Goal: Task Accomplishment & Management: Use online tool/utility

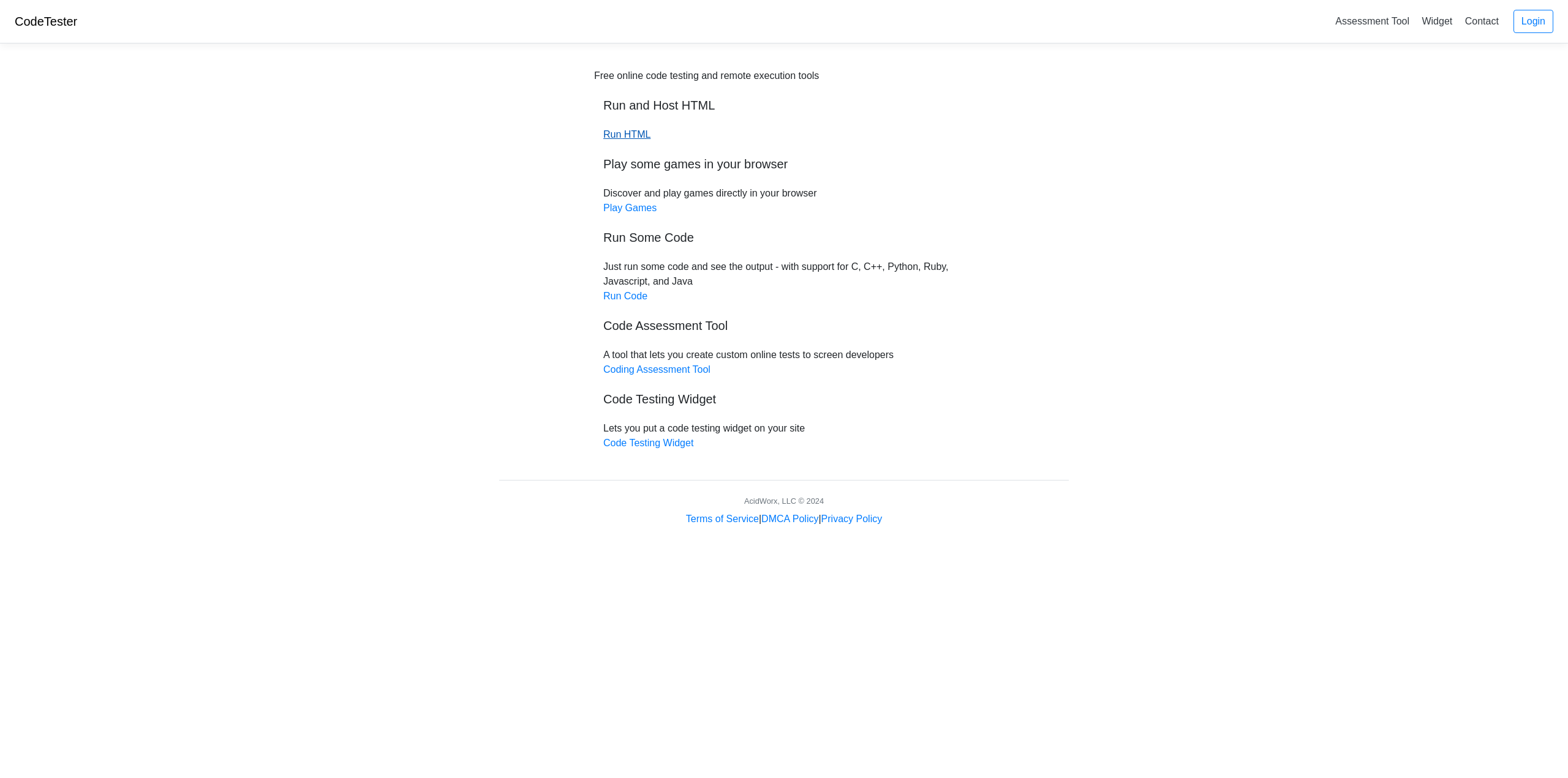
click at [630, 134] on link "Run HTML" at bounding box center [627, 134] width 47 height 10
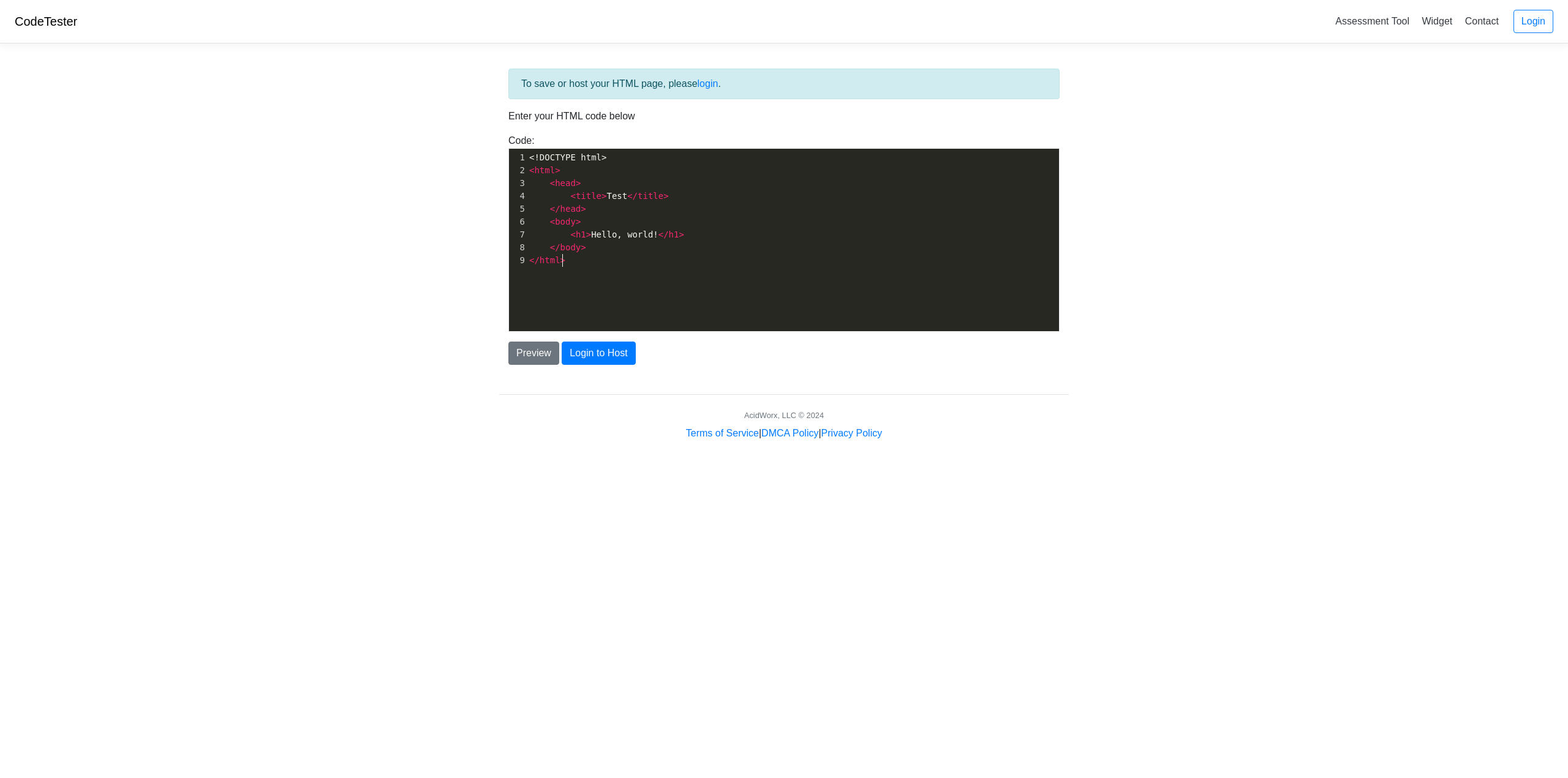
scroll to position [4, 0]
type textarea "<!DOCTYPE html> <html> <head> <title>Test</title> </head> <body> <h1>Hello, wor…"
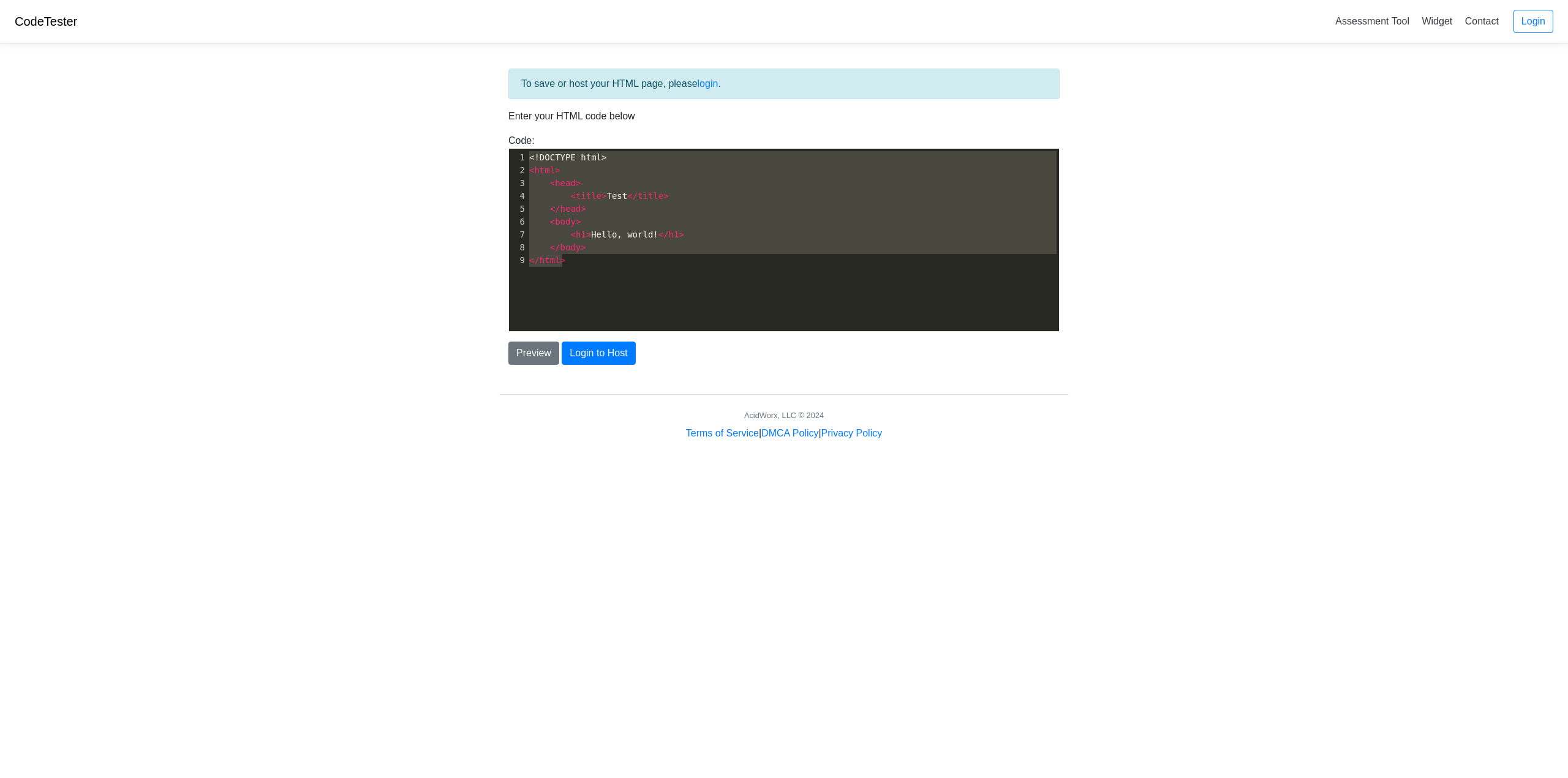
drag, startPoint x: 658, startPoint y: 274, endPoint x: 459, endPoint y: 130, distance: 245.6
click at [460, 131] on body "CodeTester Assessment Tool Widget Contact Login To save or host your HTML page,…" at bounding box center [784, 220] width 1568 height 441
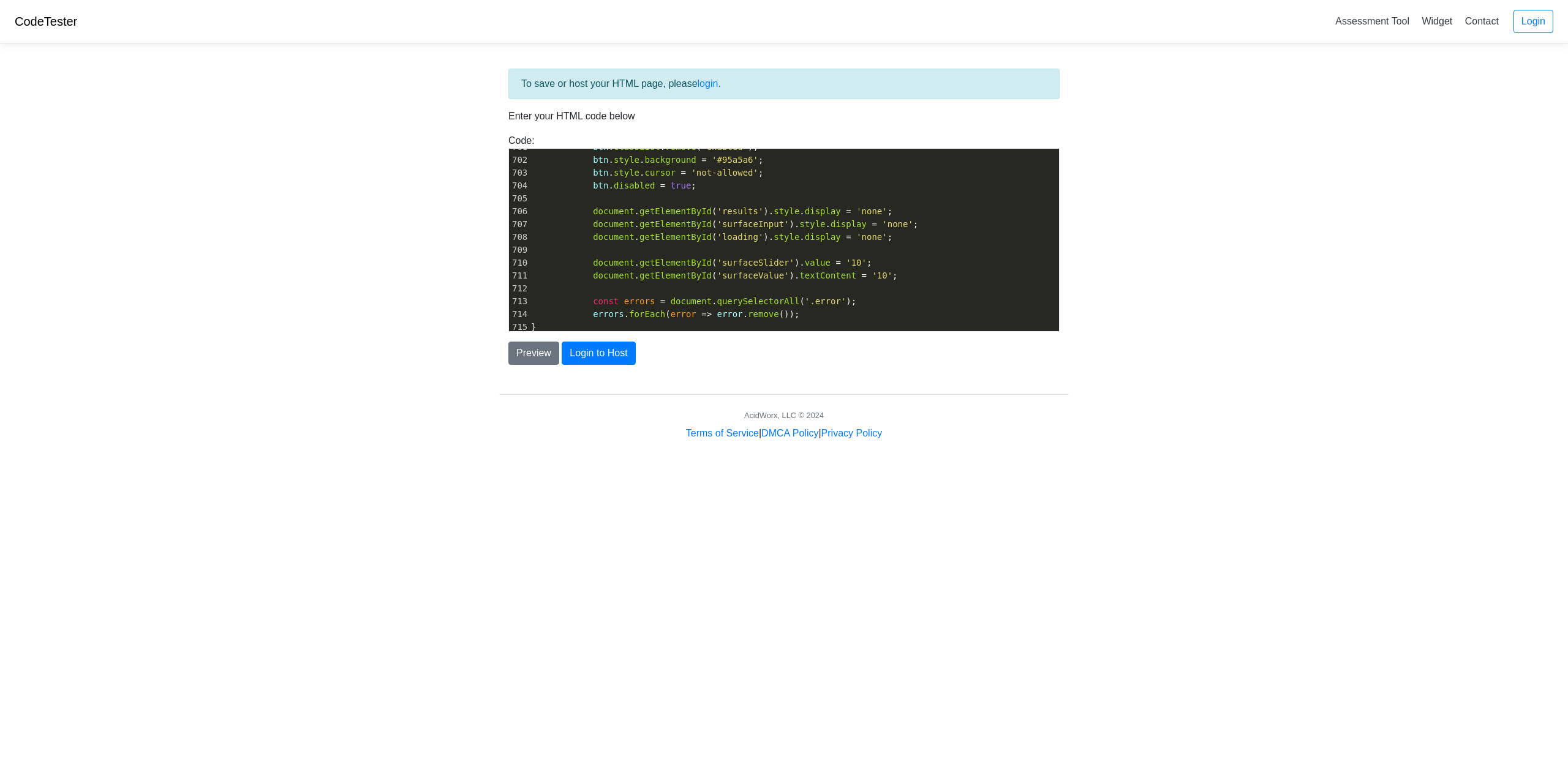
scroll to position [9002, 0]
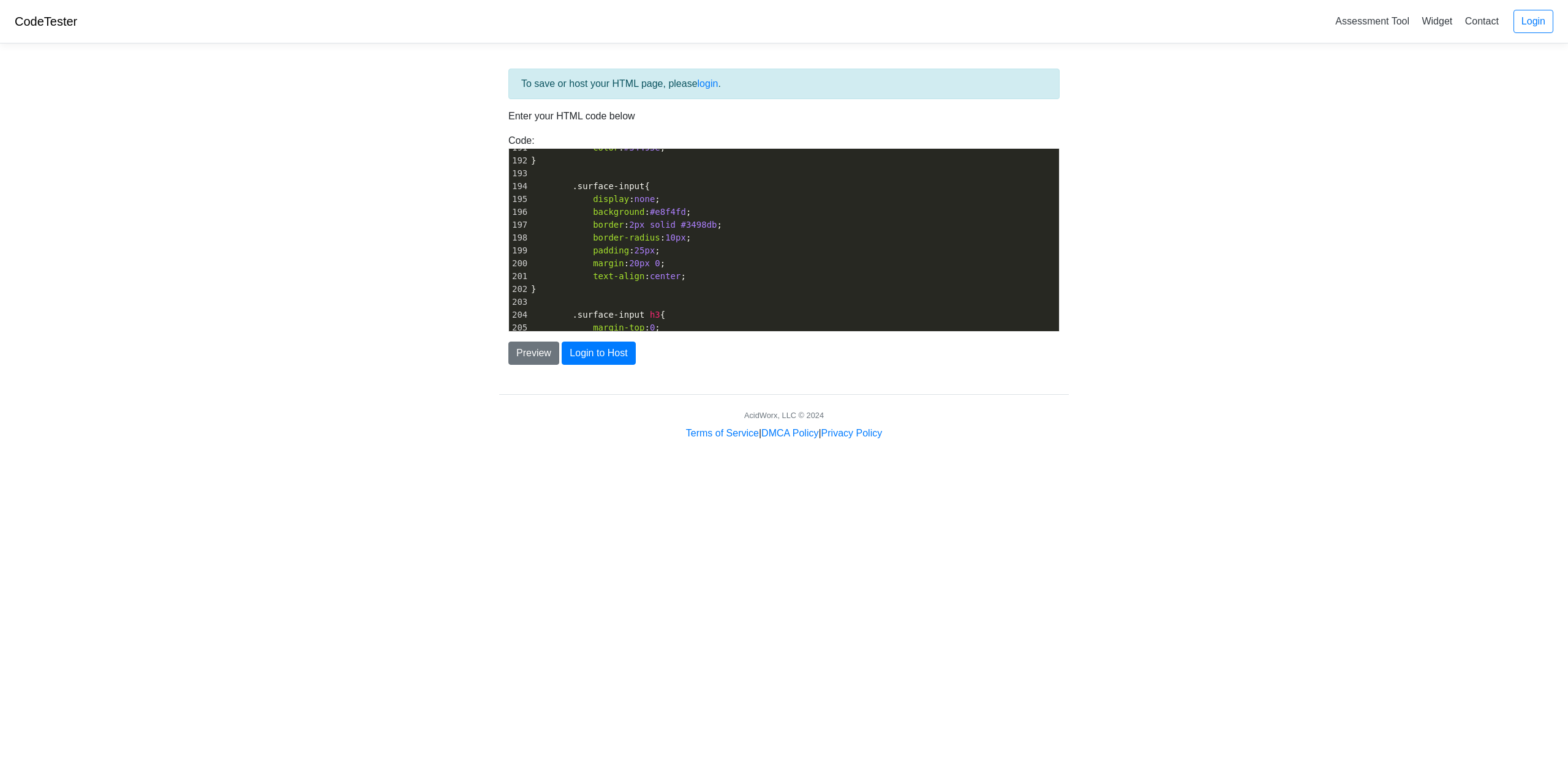
click at [713, 219] on pre "border : 2px solid #3498db ;" at bounding box center [794, 226] width 531 height 13
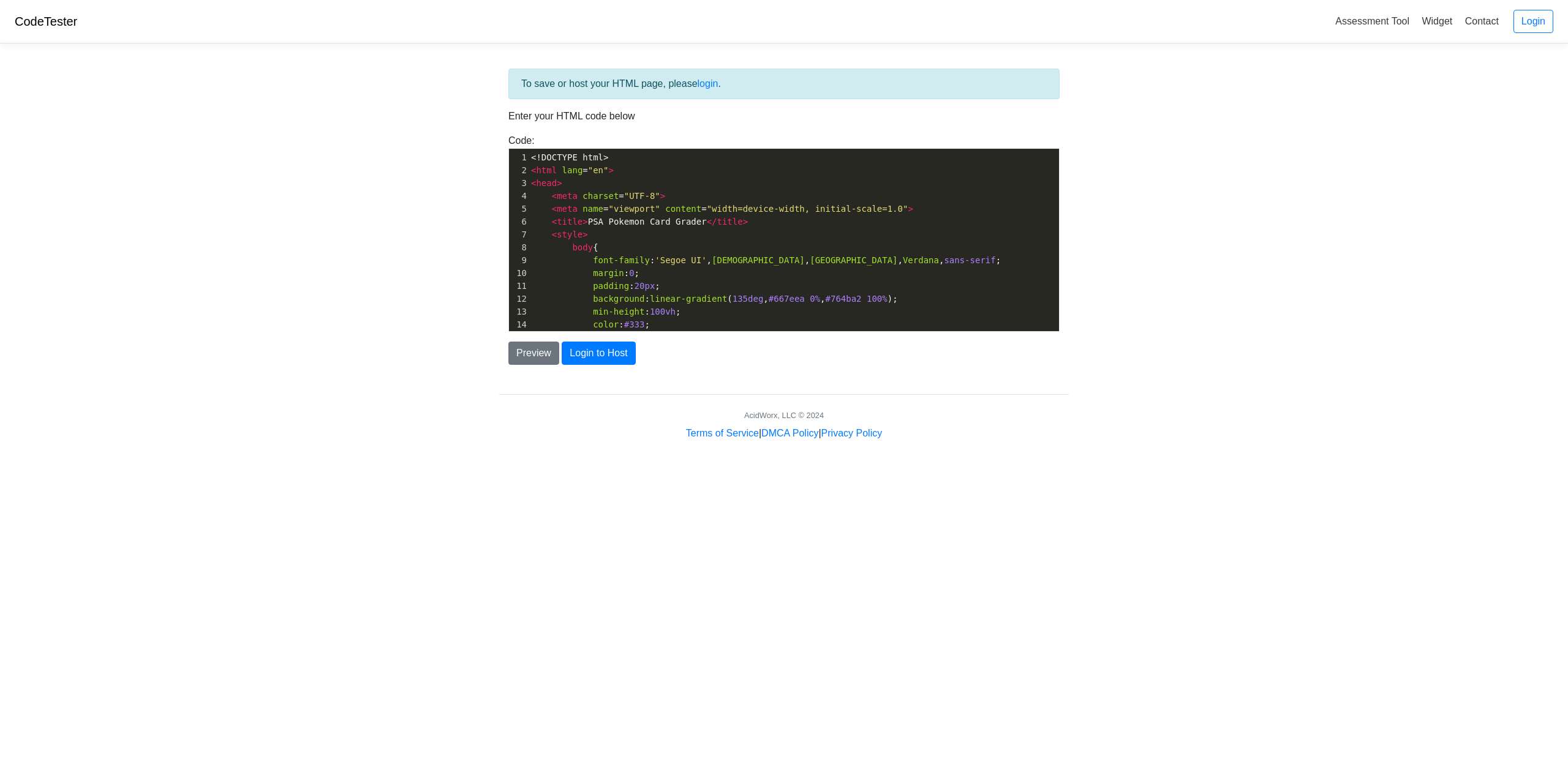
drag, startPoint x: 656, startPoint y: 255, endPoint x: 647, endPoint y: 128, distance: 127.3
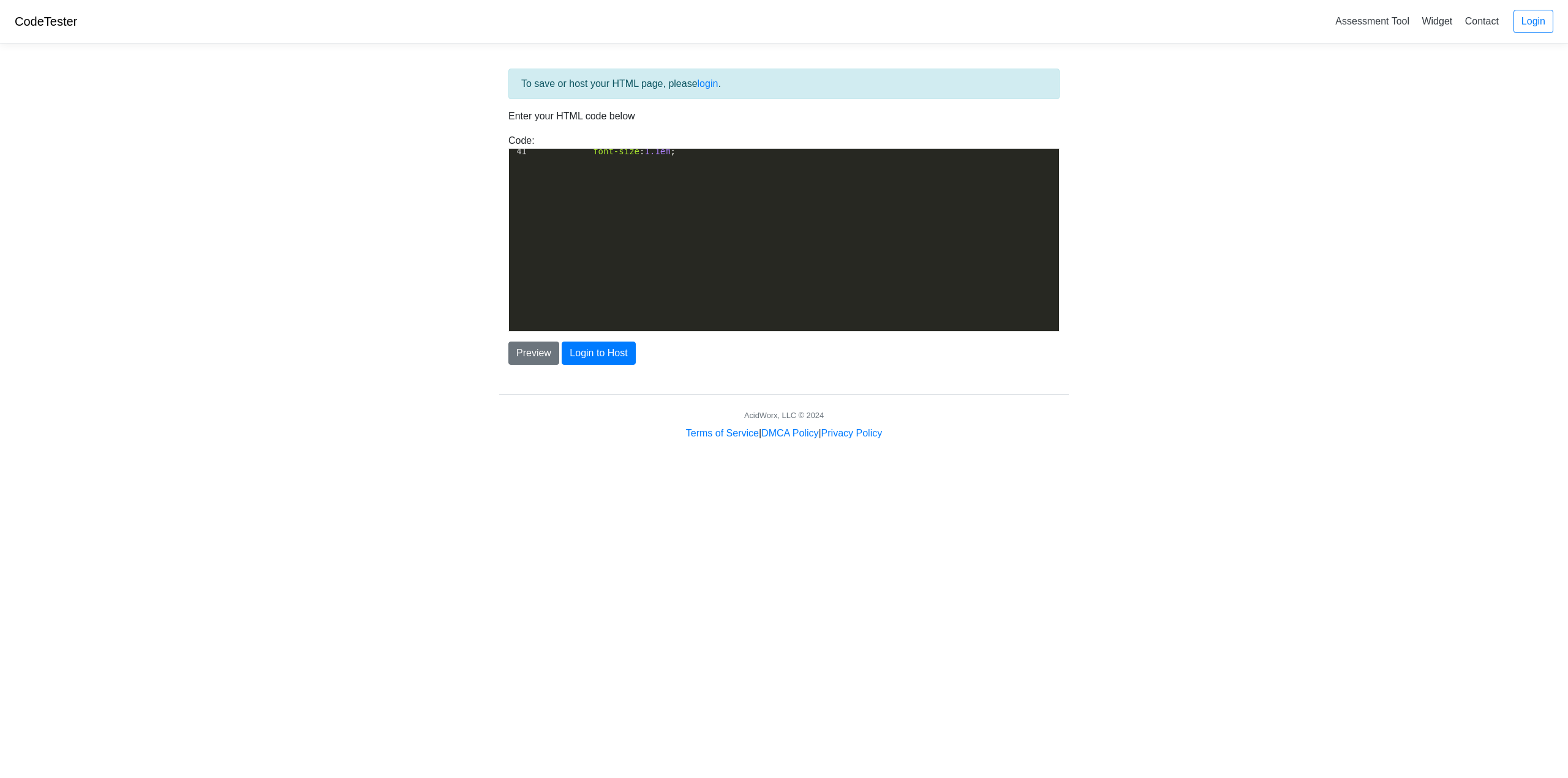
drag, startPoint x: 675, startPoint y: 257, endPoint x: 656, endPoint y: 337, distance: 82.2
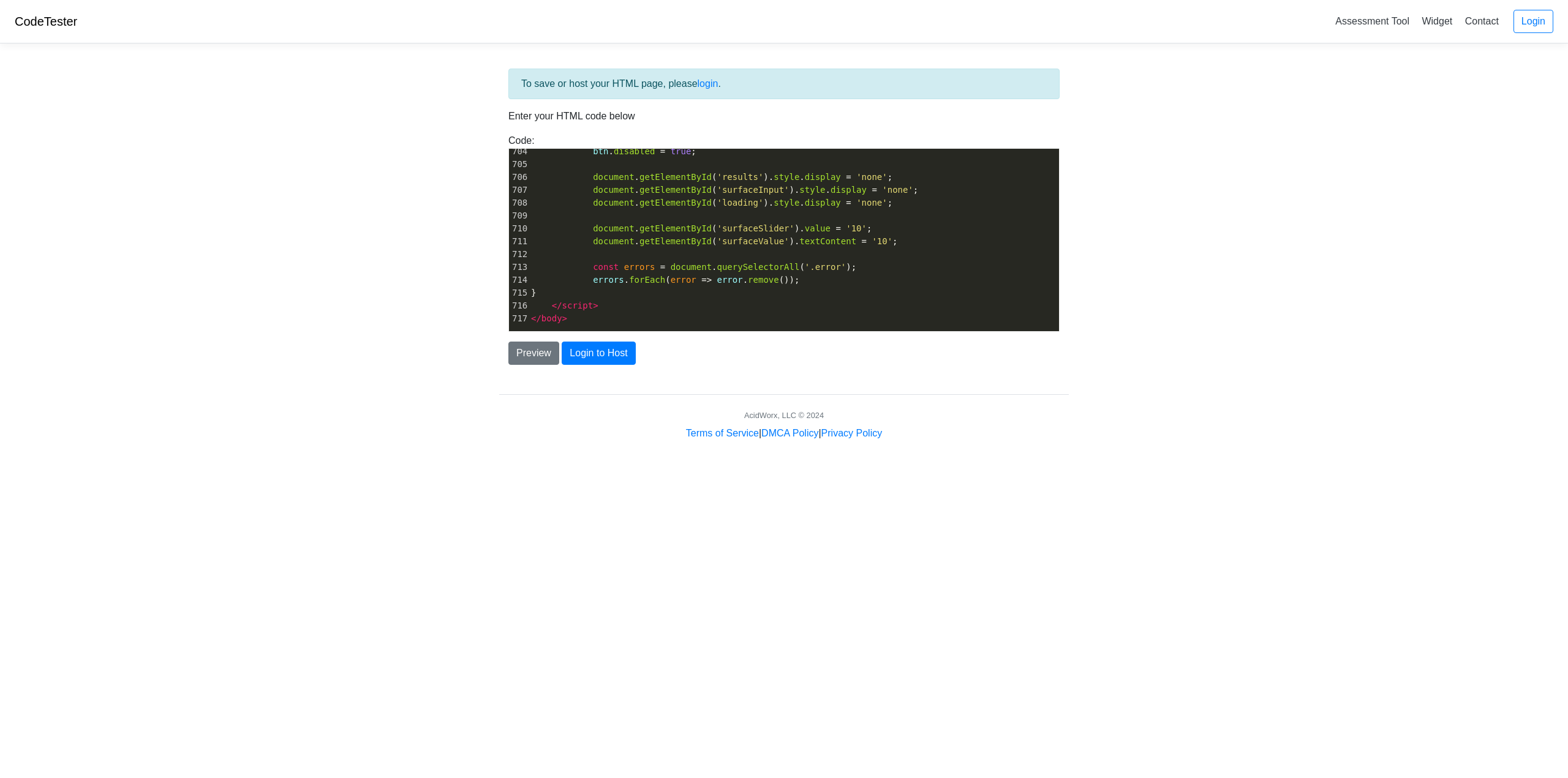
drag, startPoint x: 654, startPoint y: 252, endPoint x: 688, endPoint y: 364, distance: 117.0
drag, startPoint x: 614, startPoint y: 392, endPoint x: 615, endPoint y: 408, distance: 16.0
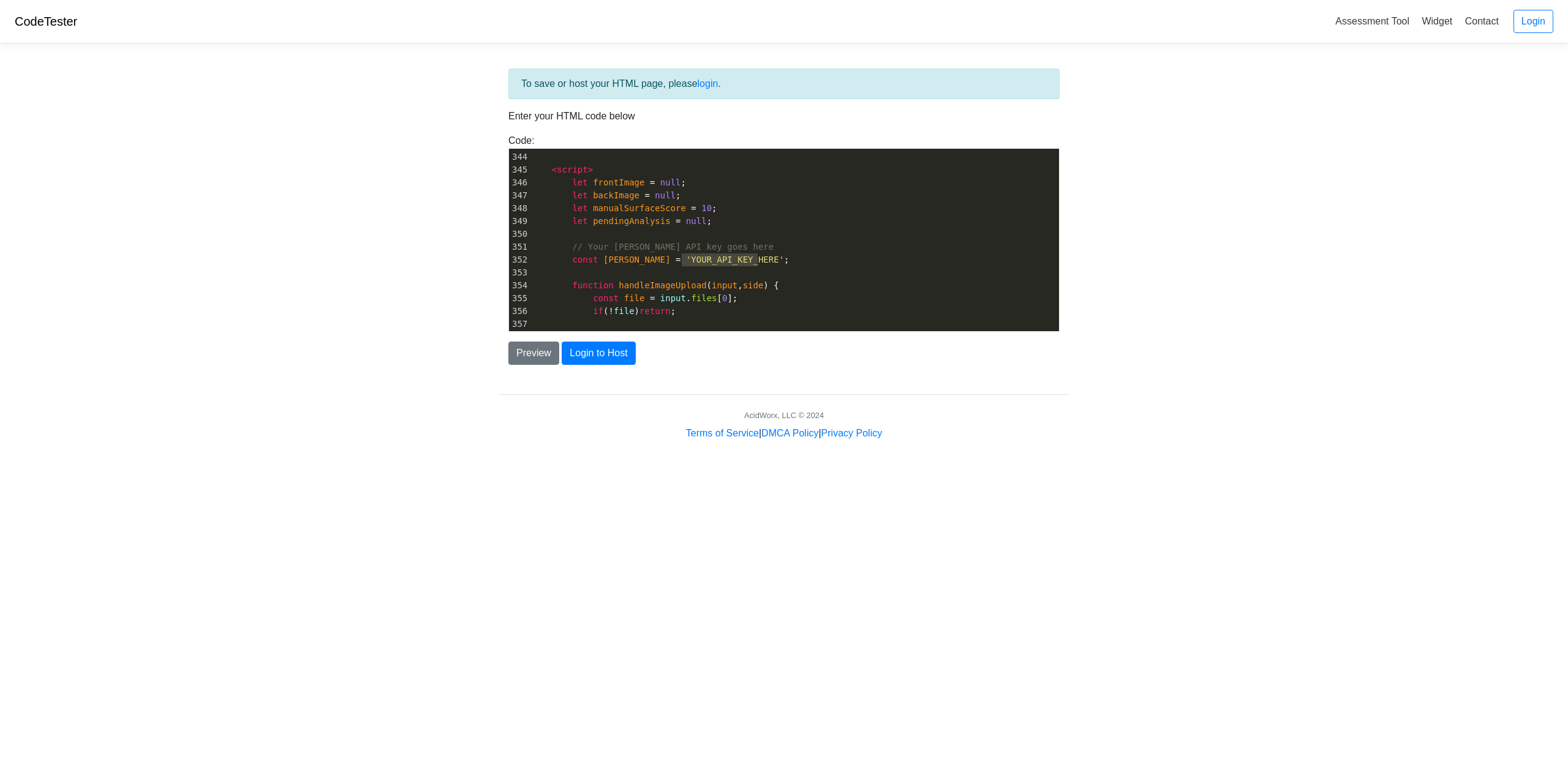
type textarea "YOUR_API_KEY_HERE"
drag, startPoint x: 683, startPoint y: 256, endPoint x: 760, endPoint y: 267, distance: 77.8
click at [761, 264] on span "'YOUR_API_KEY_HERE'" at bounding box center [735, 259] width 98 height 10
click at [594, 417] on div "AcidWorx, LLC © 2024" at bounding box center [784, 416] width 588 height 12
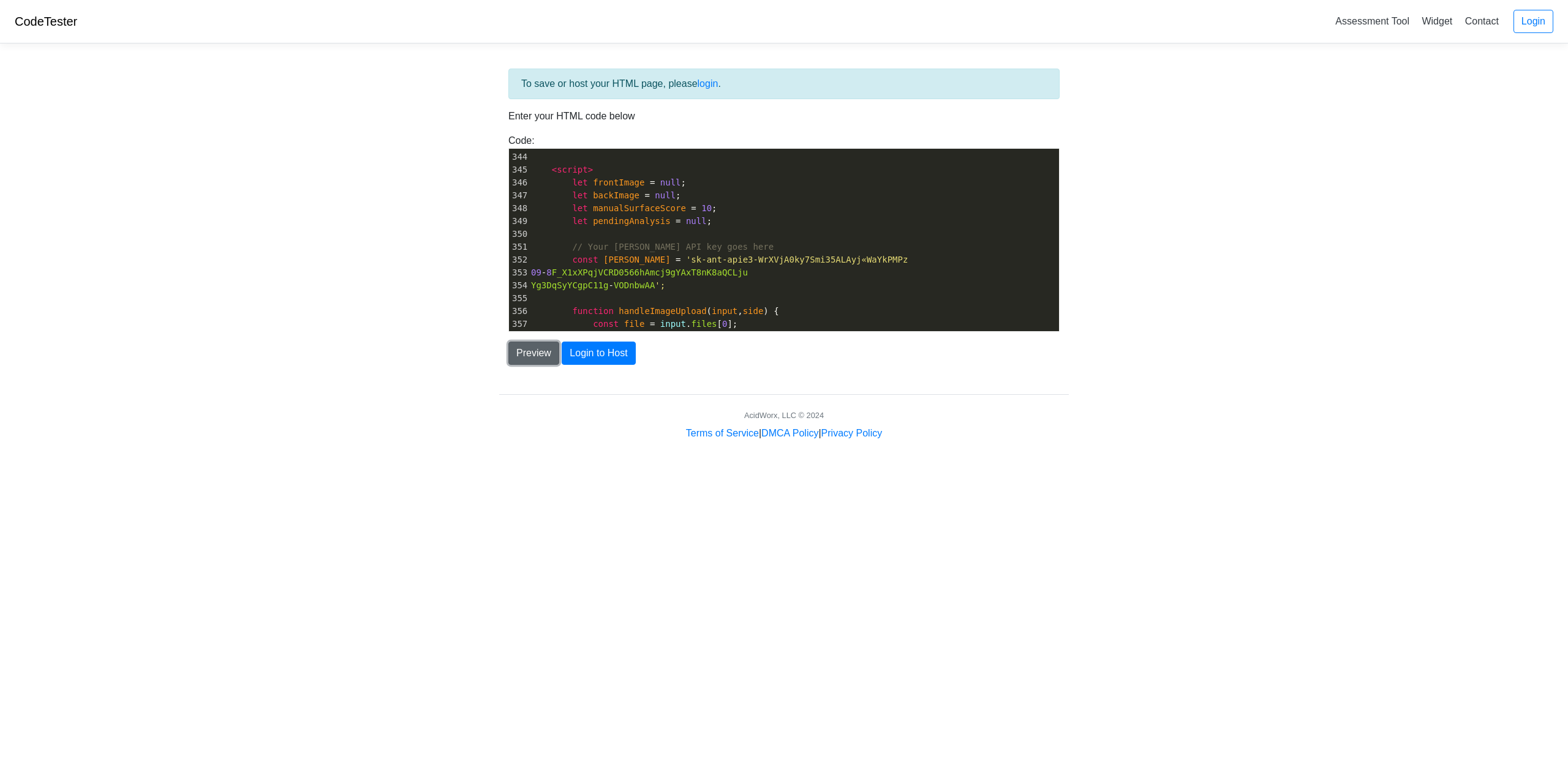
click at [531, 353] on button "Preview" at bounding box center [533, 353] width 51 height 24
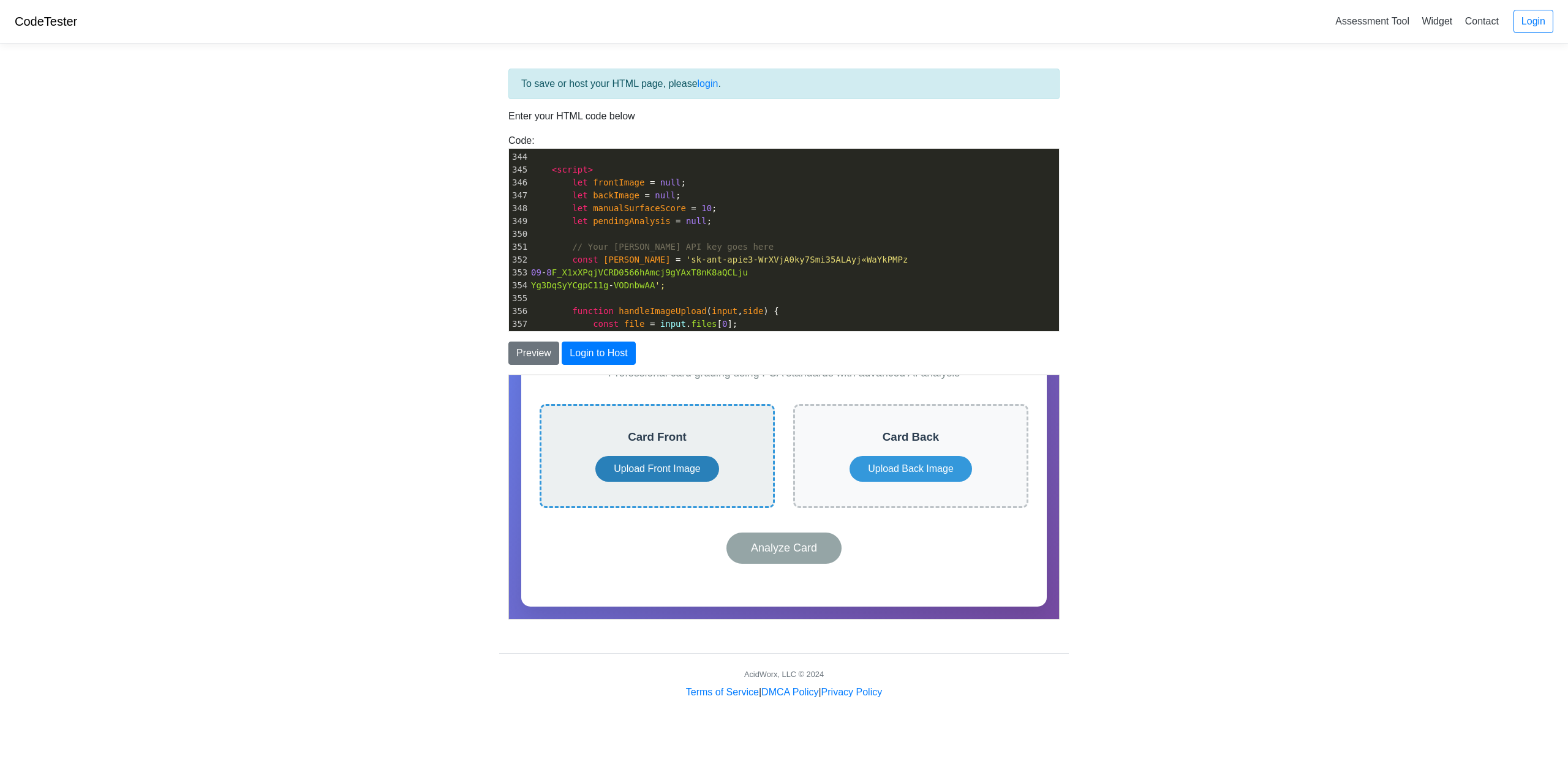
click at [665, 472] on button "Upload Front Image" at bounding box center [656, 468] width 123 height 26
click at [627, 464] on button "Upload Front Image" at bounding box center [656, 468] width 123 height 26
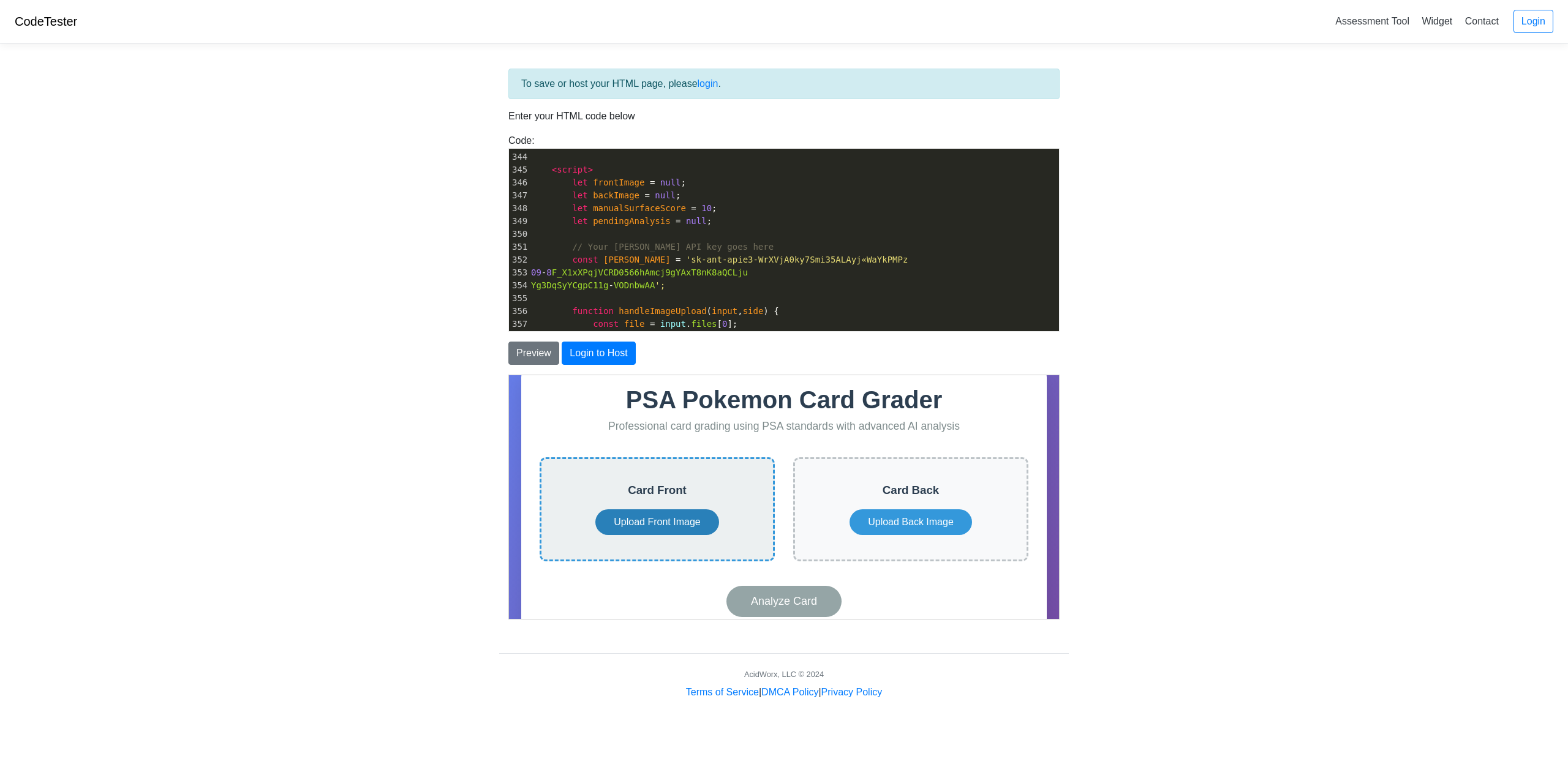
click at [657, 521] on button "Upload Front Image" at bounding box center [656, 522] width 123 height 26
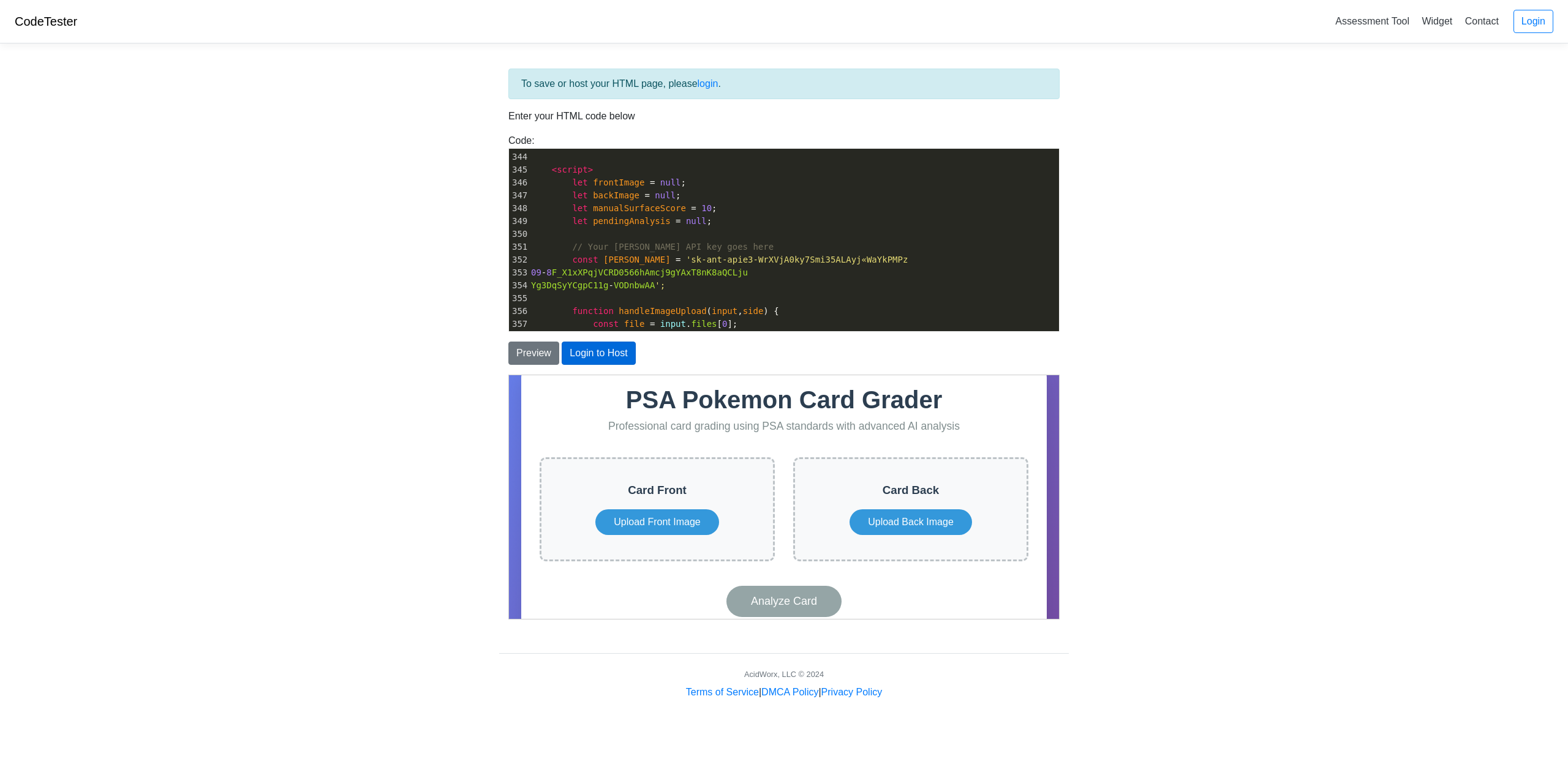
click at [586, 351] on button "Login to Host" at bounding box center [598, 353] width 73 height 24
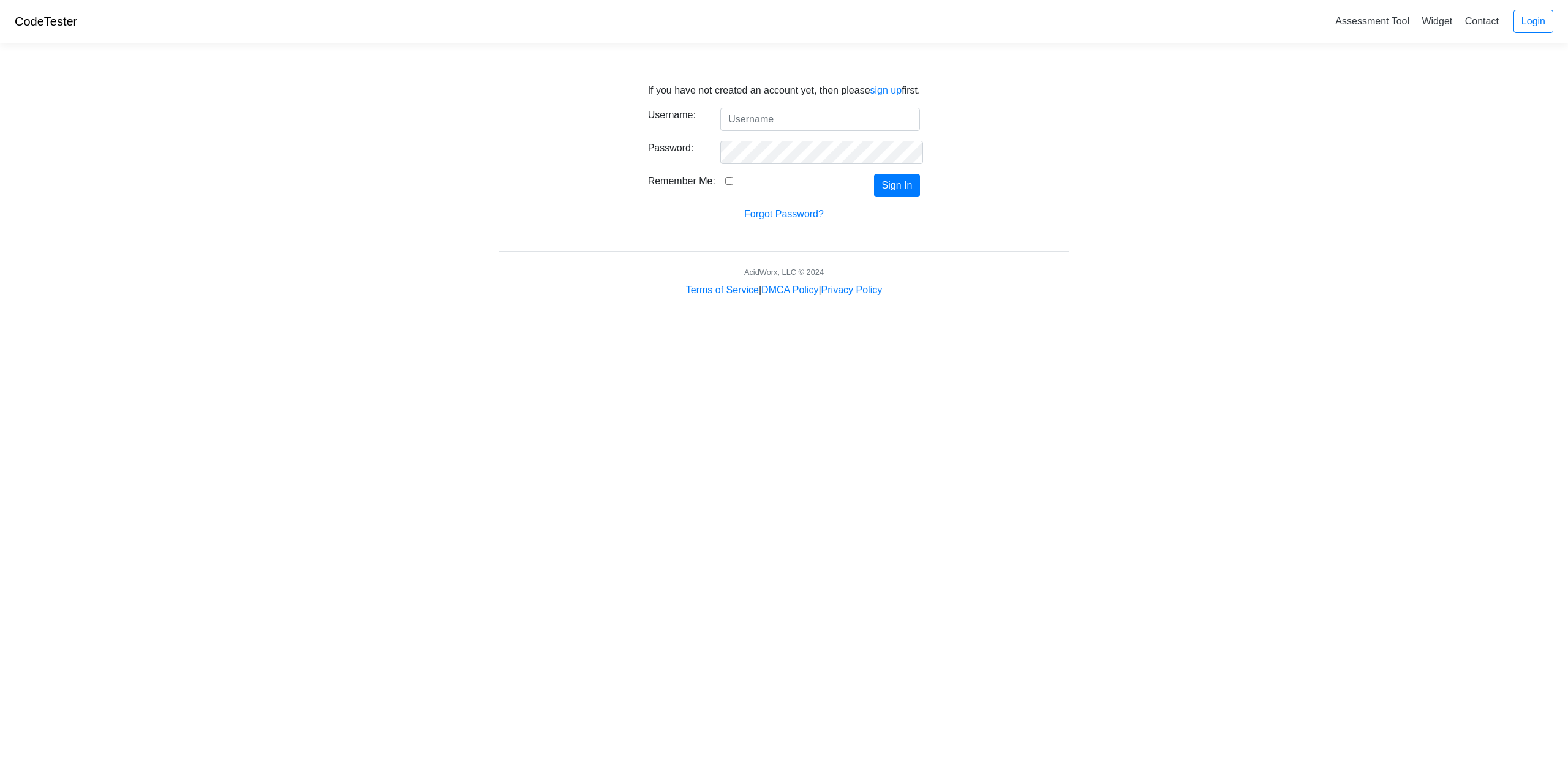
click at [758, 130] on input "Username:" at bounding box center [820, 120] width 200 height 24
type input "t"
click at [882, 94] on link "sign up" at bounding box center [885, 90] width 32 height 10
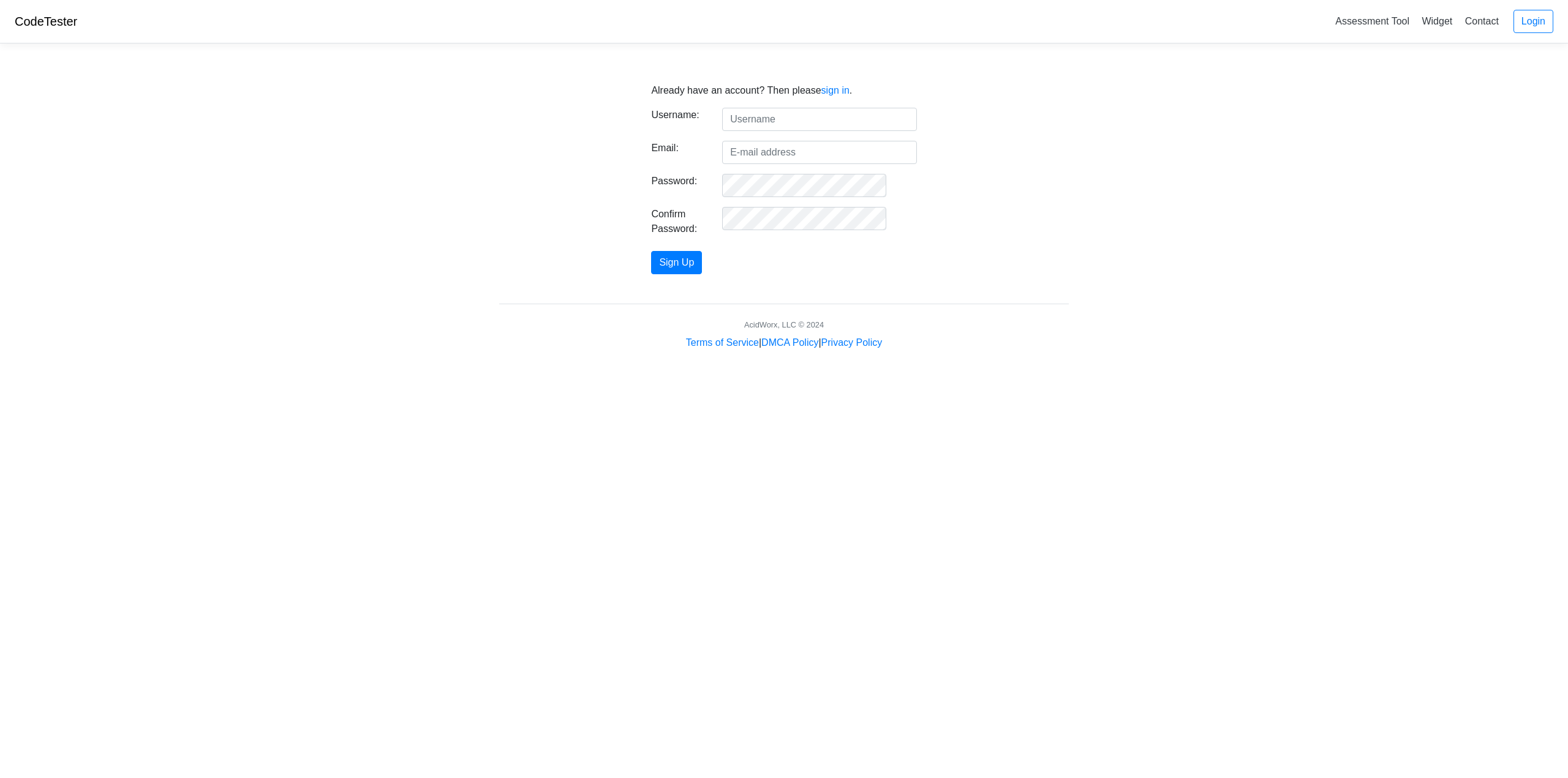
click at [791, 110] on input "text" at bounding box center [819, 120] width 194 height 24
type input "t"
type input "[PERSON_NAME]"
click at [775, 152] on input "Email:" at bounding box center [819, 153] width 194 height 24
type input "[EMAIL_ADDRESS][DOMAIN_NAME]"
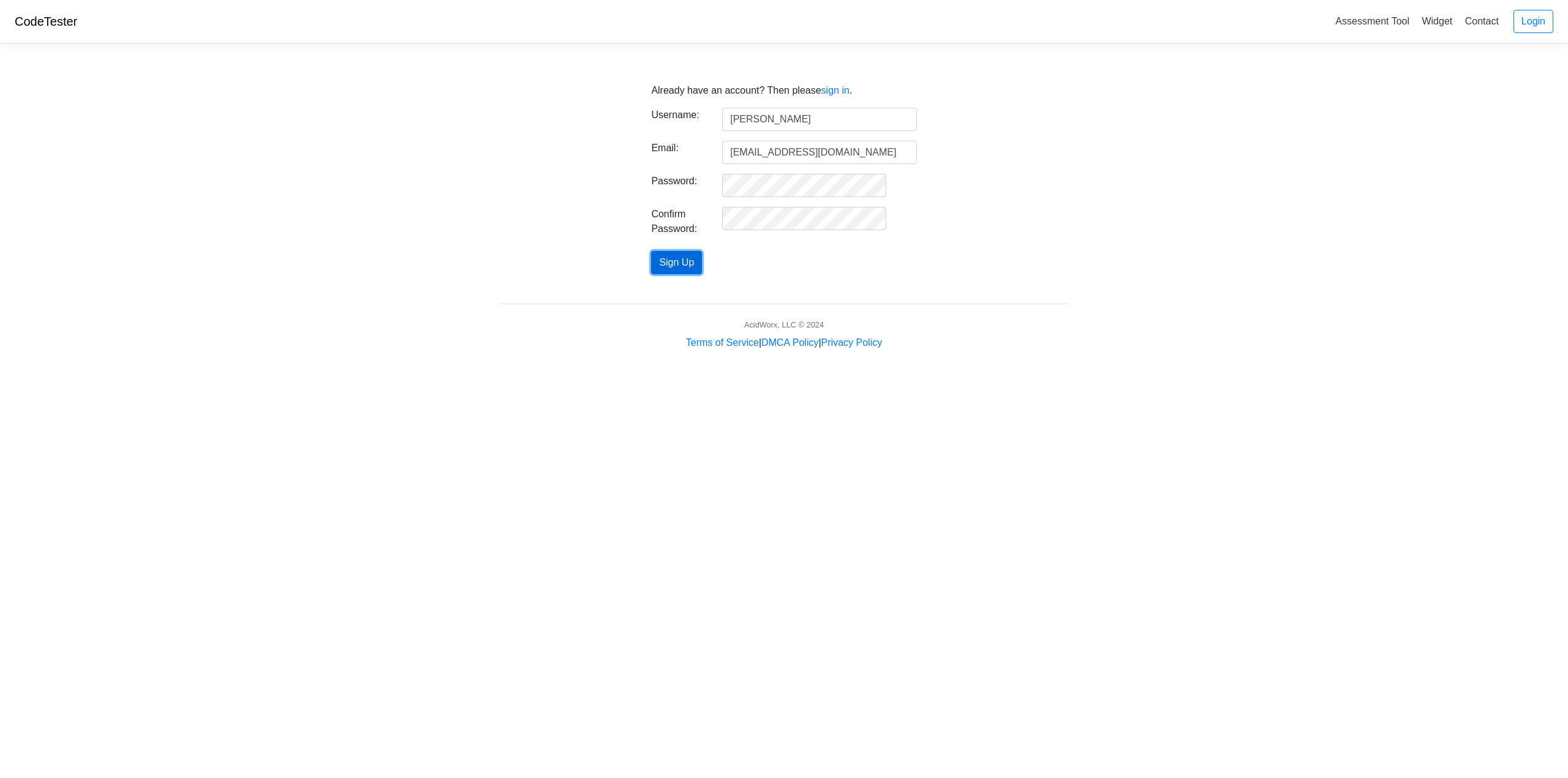
click at [695, 268] on button "Sign Up" at bounding box center [676, 263] width 51 height 24
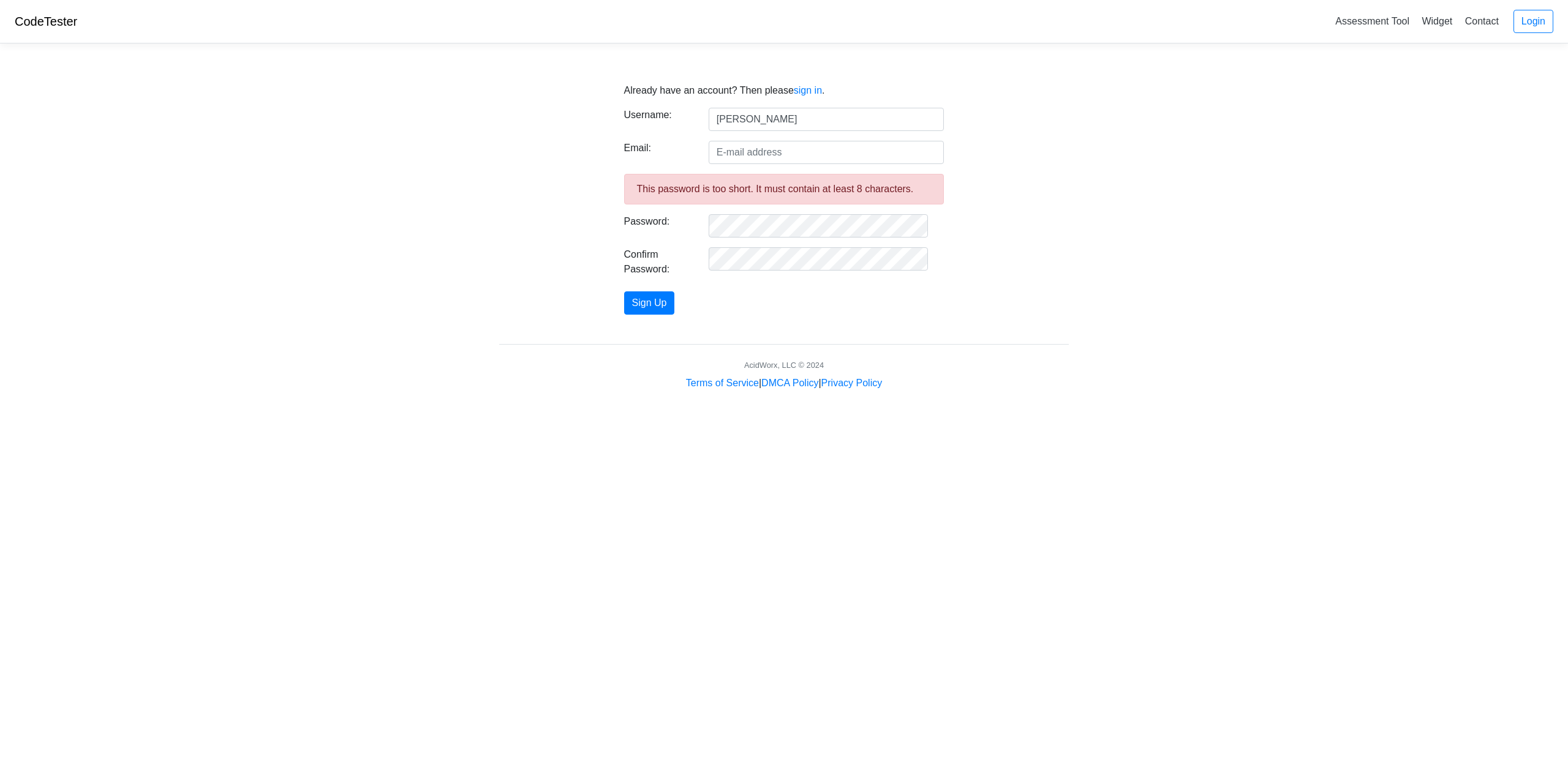
type input "[PERSON_NAME]"
click at [745, 153] on input "Email:" at bounding box center [826, 153] width 236 height 24
type input "[EMAIL_ADDRESS][DOMAIN_NAME]"
click at [667, 306] on button "Sign Up" at bounding box center [649, 303] width 51 height 24
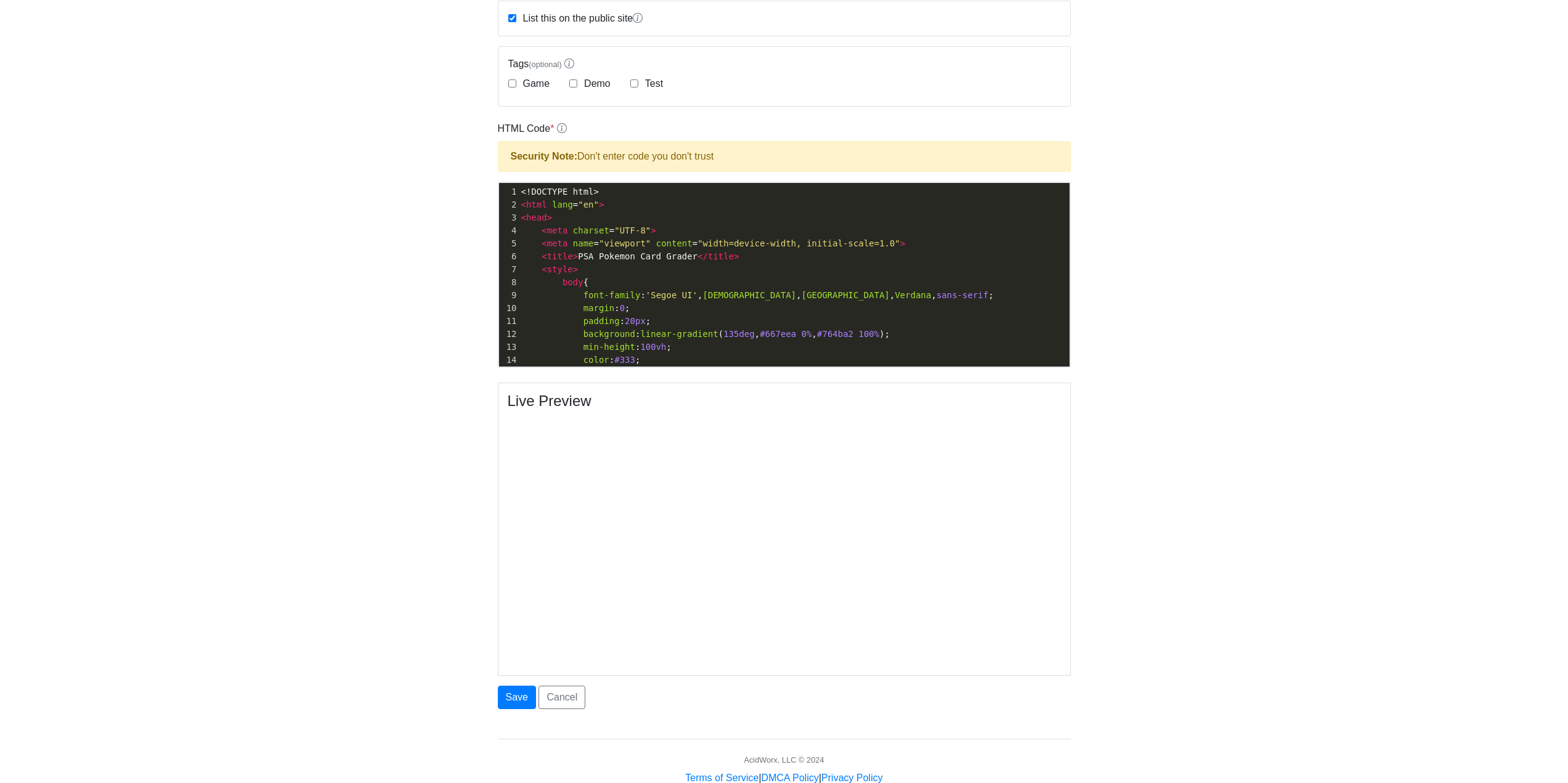
scroll to position [343, 0]
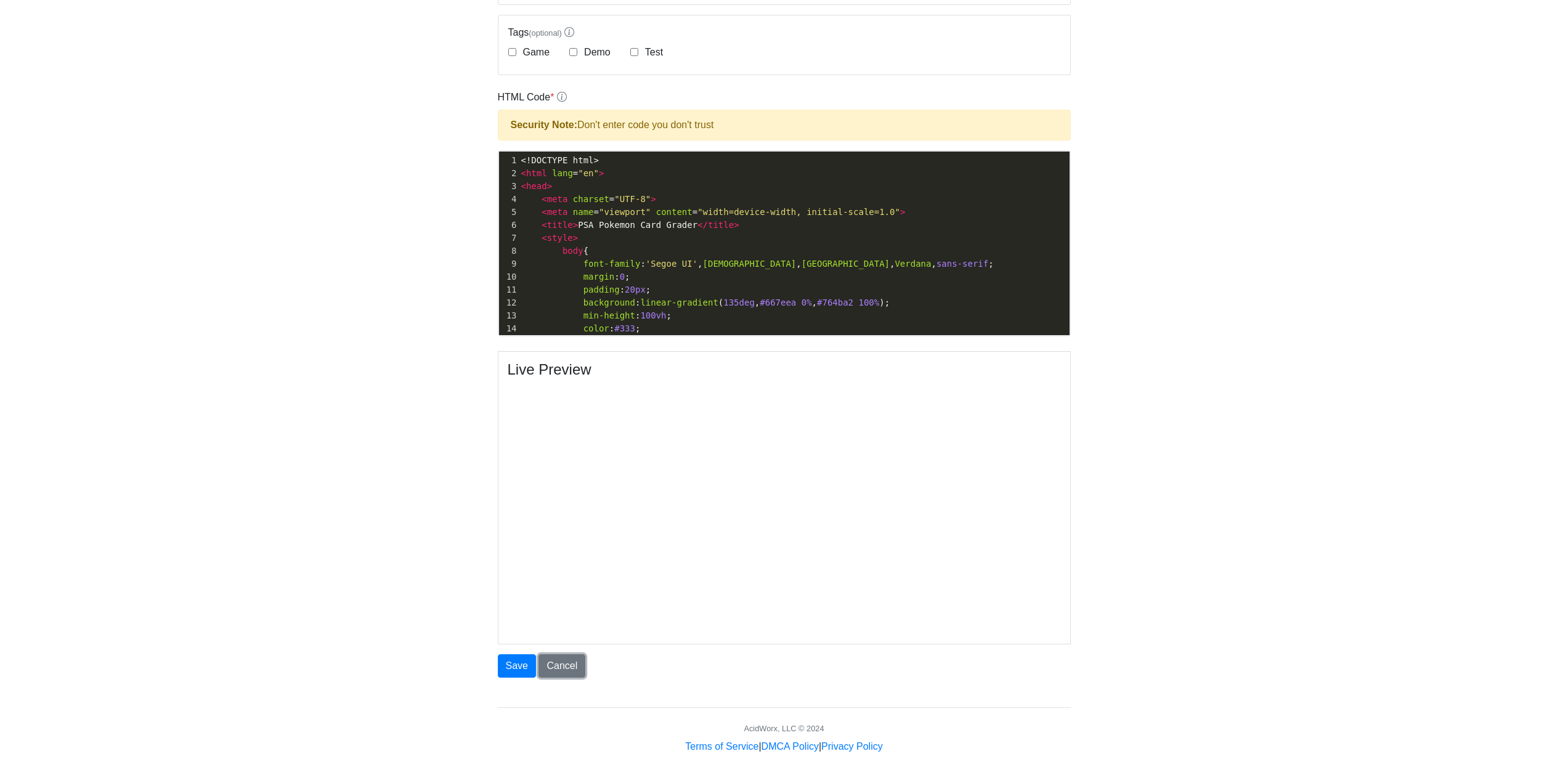
click at [557, 661] on link "Cancel" at bounding box center [562, 666] width 47 height 24
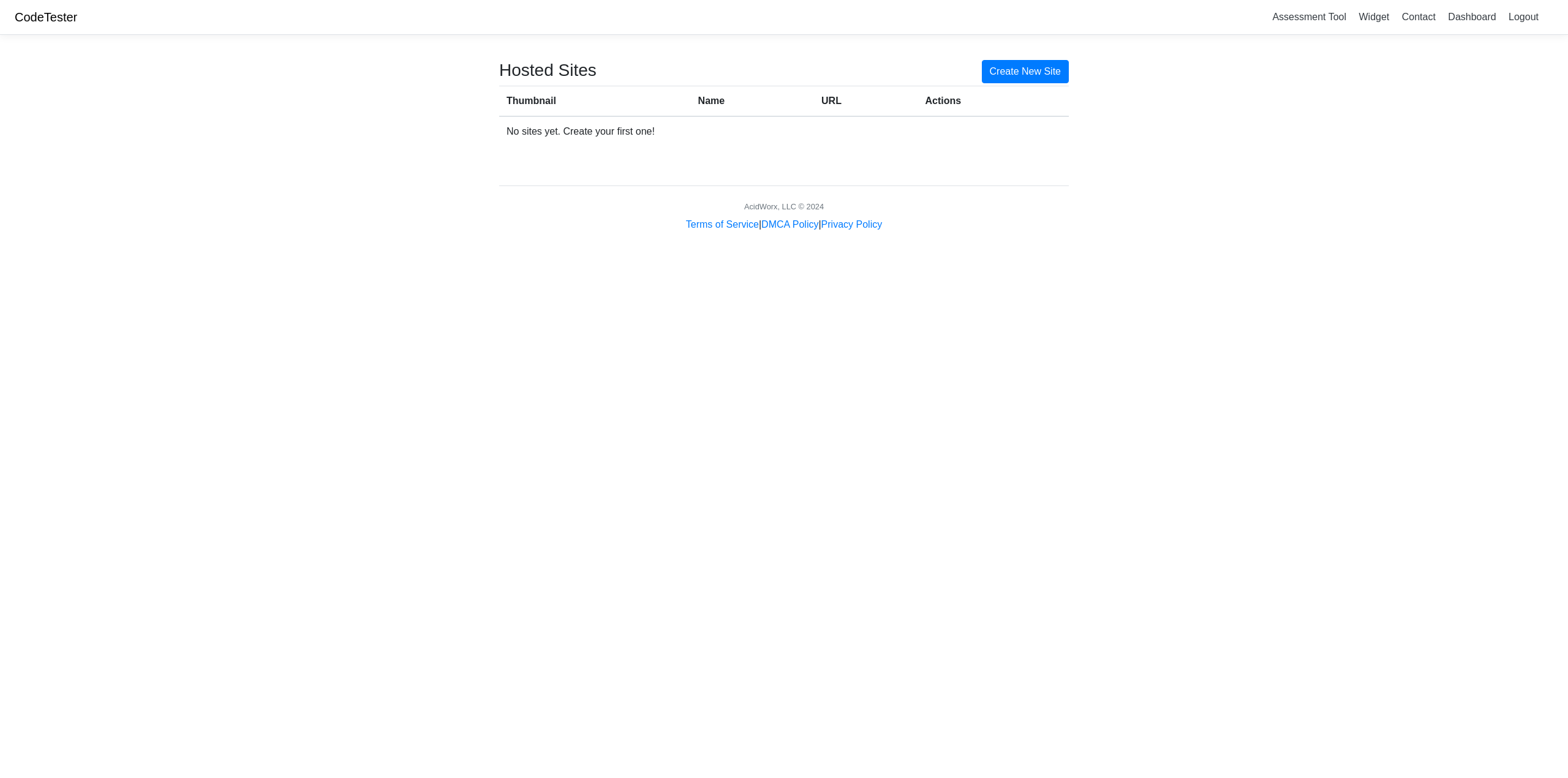
click at [1000, 86] on table "Thumbnail Name URL Actions No sites yet. Create your first one!" at bounding box center [783, 116] width 569 height 61
click at [1010, 74] on link "Create New Site" at bounding box center [1025, 72] width 87 height 24
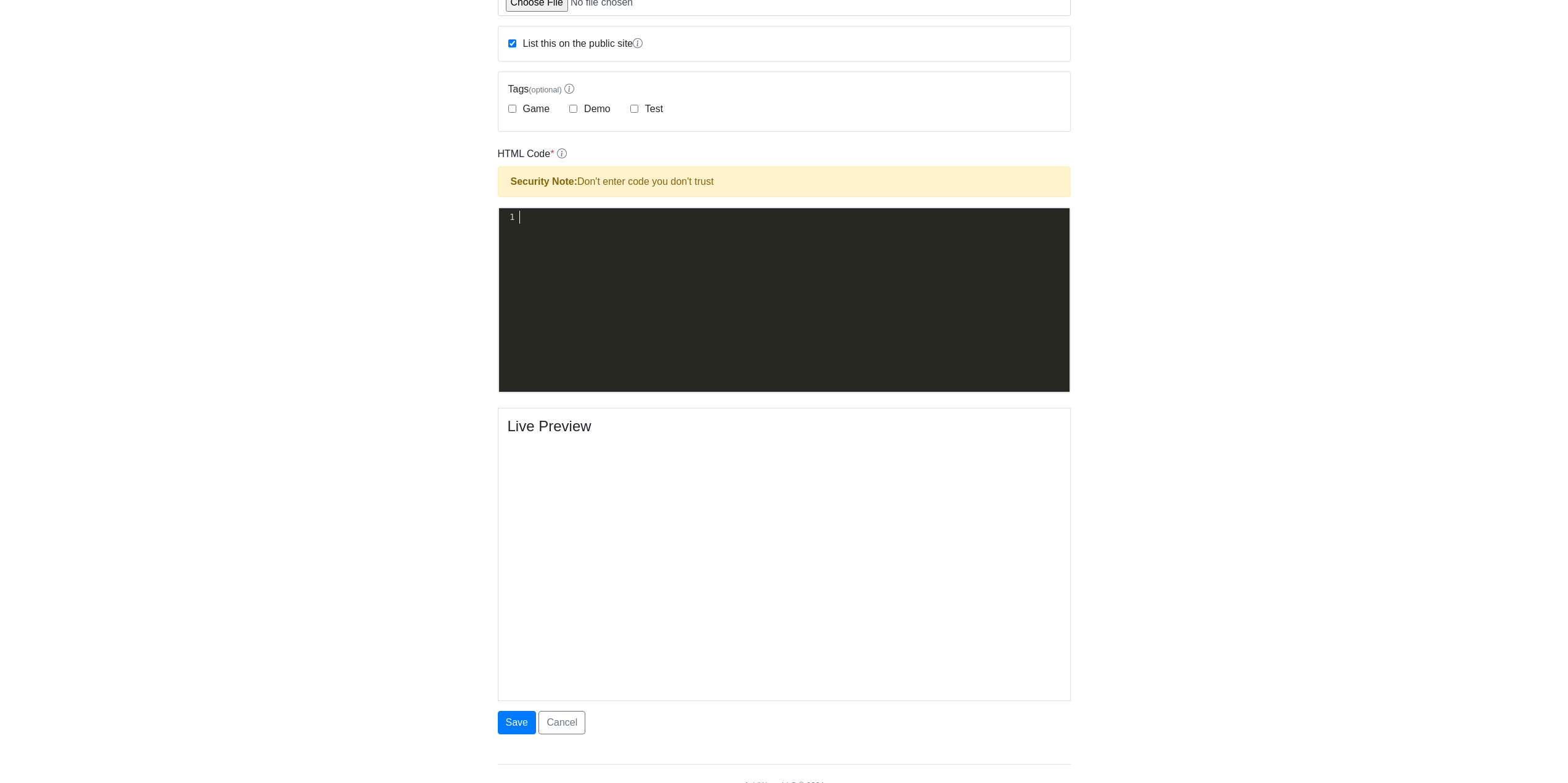
scroll to position [4, 0]
click at [551, 255] on div "xxxxxxxxxx 1 ​" at bounding box center [793, 309] width 589 height 202
click at [560, 154] on icon at bounding box center [562, 154] width 10 height 10
click at [0, 0] on textarea "HTML Code *" at bounding box center [0, 0] width 0 height 0
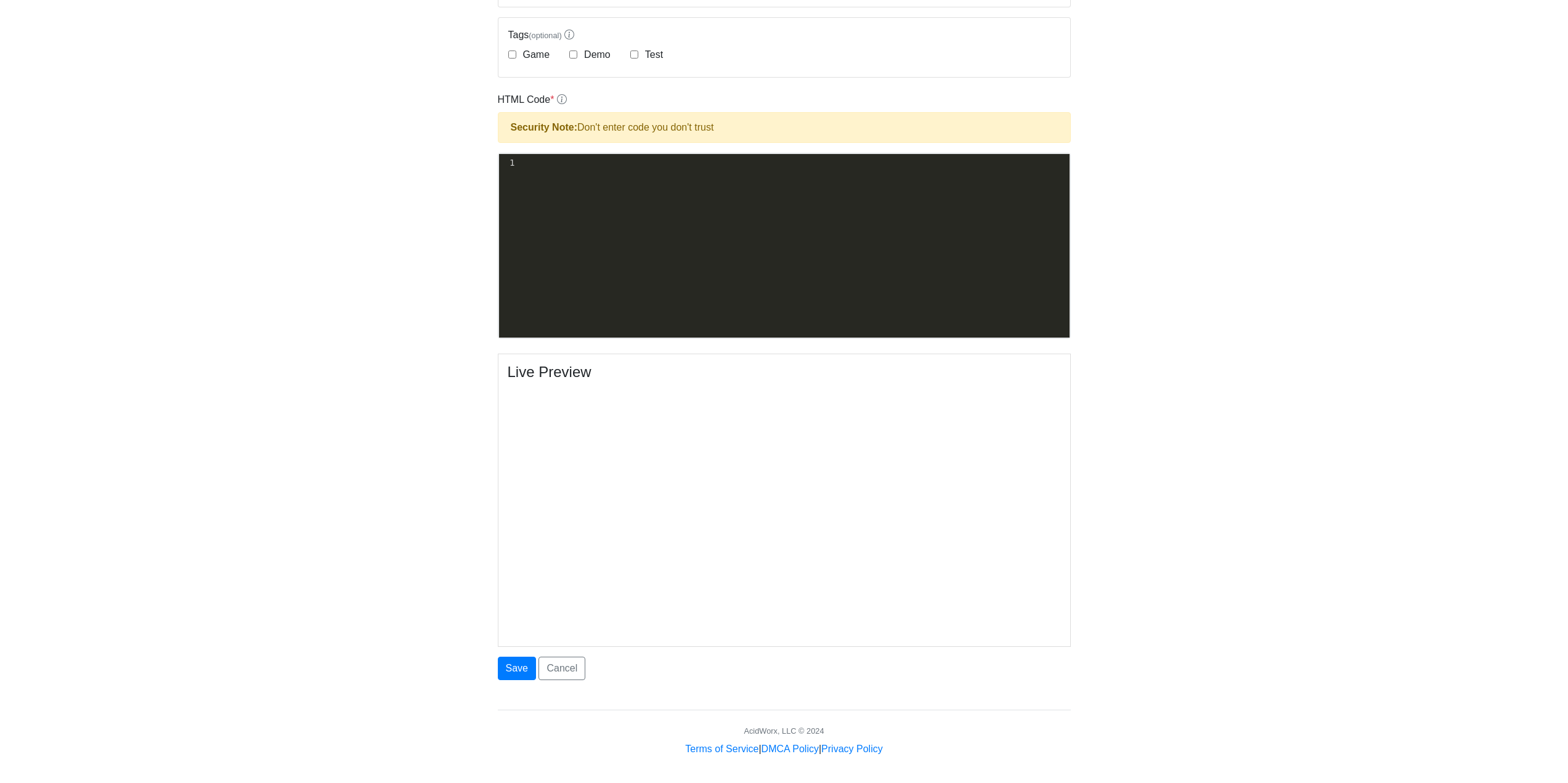
scroll to position [303, 0]
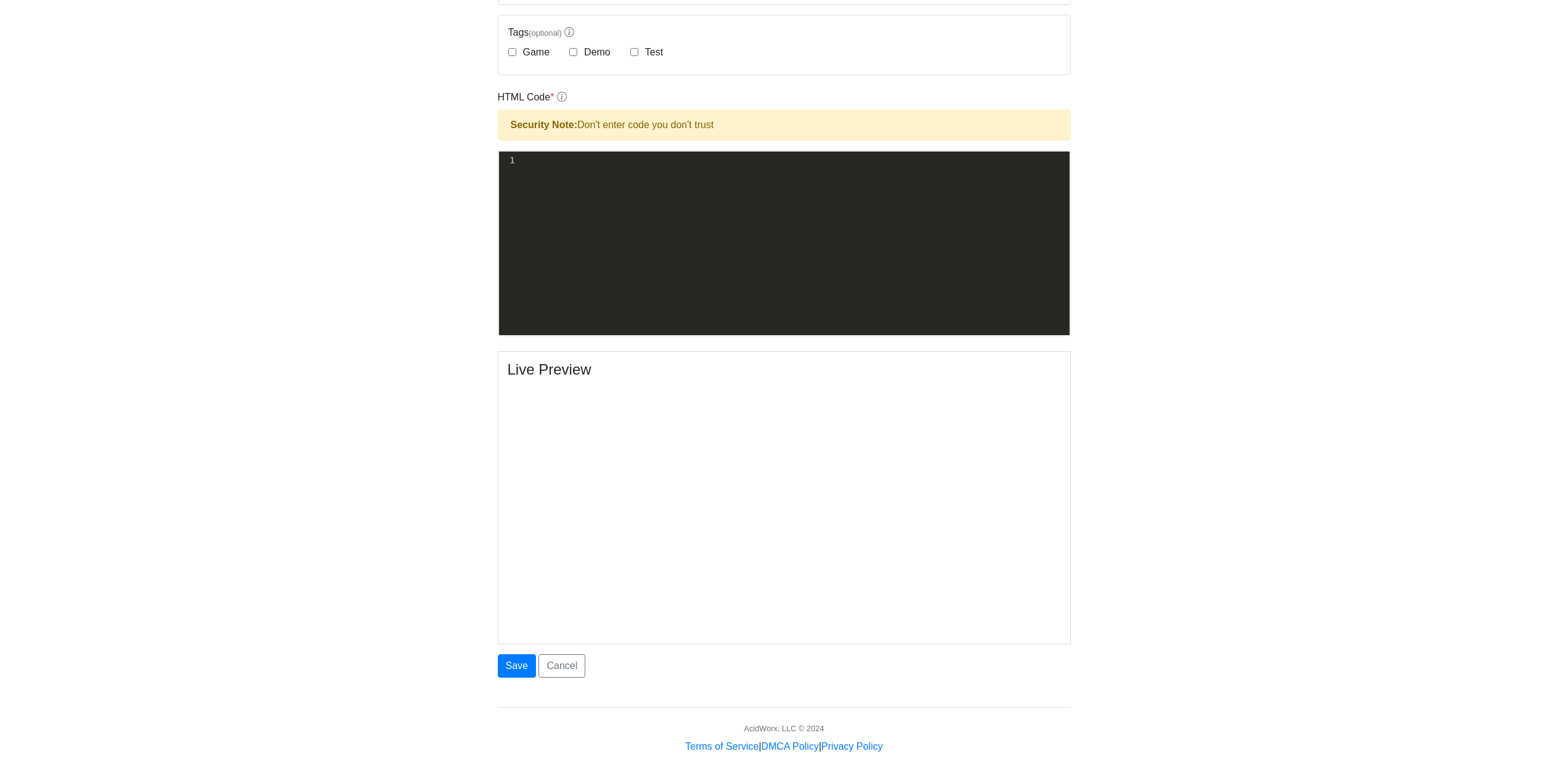
click at [648, 194] on div "xxxxxxxxxx 1 ​" at bounding box center [793, 252] width 589 height 202
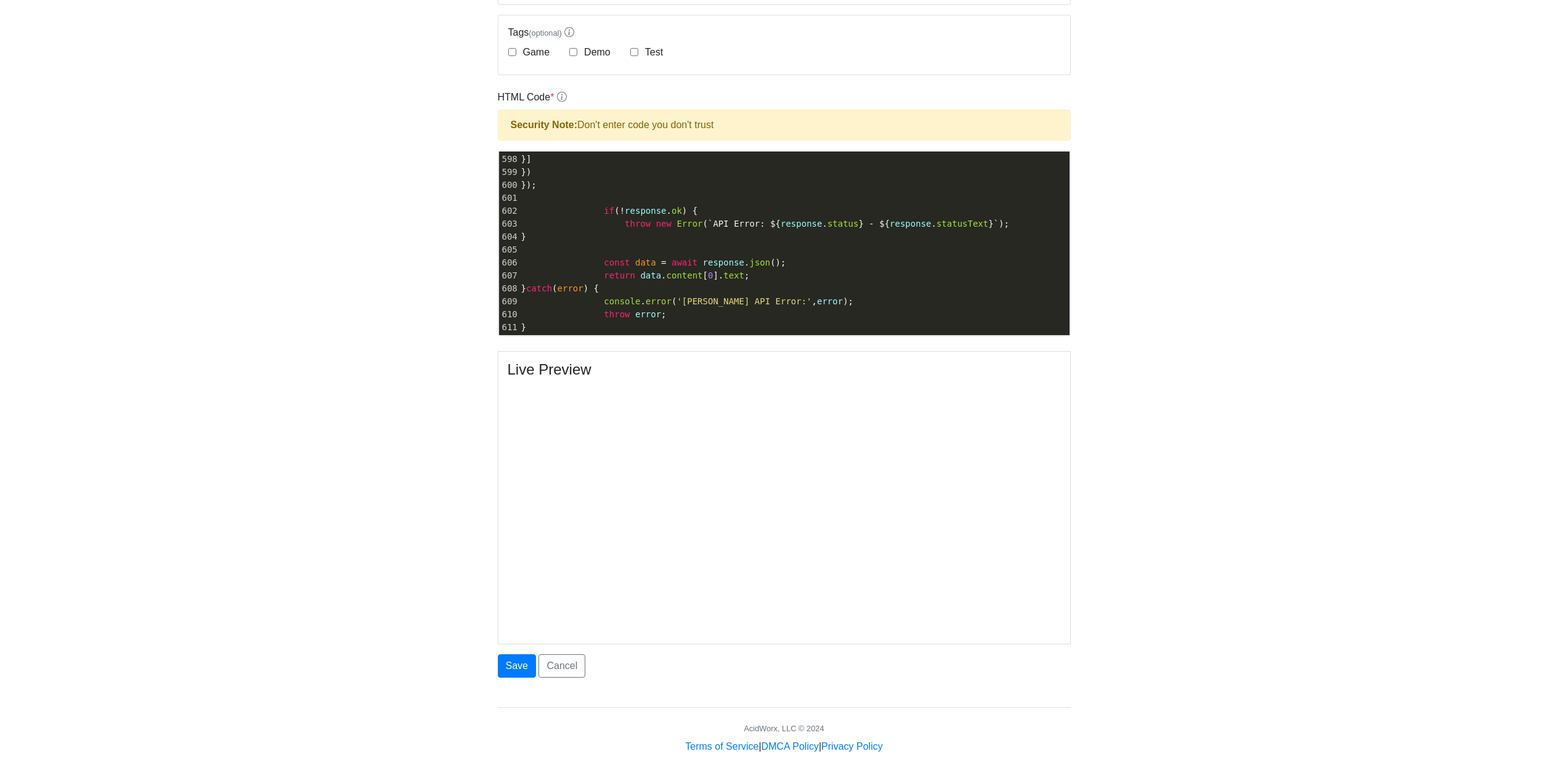
scroll to position [7613, 0]
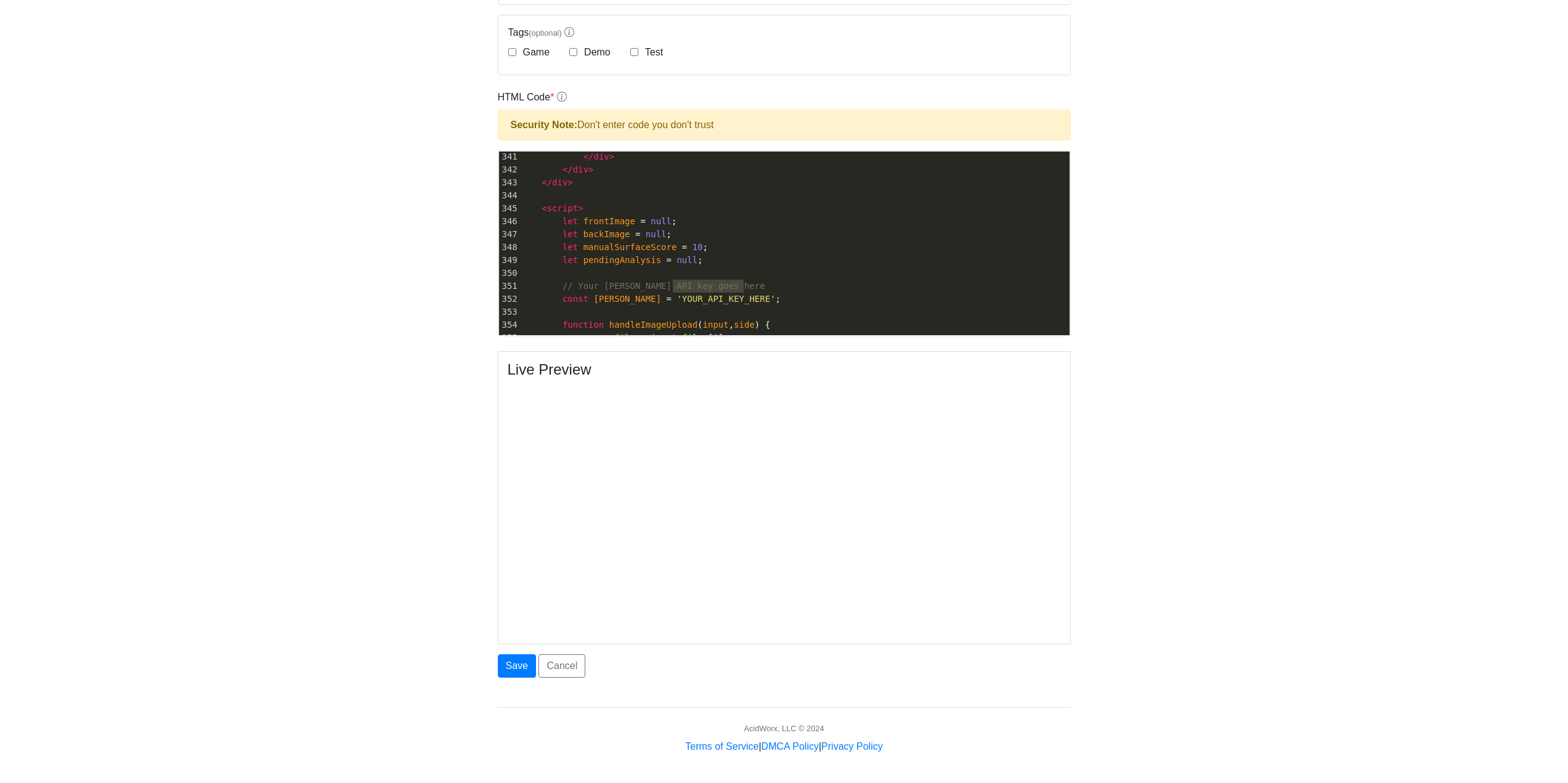
type textarea "YOUR_API_KEY_HERE"
drag, startPoint x: 675, startPoint y: 285, endPoint x: 753, endPoint y: 290, distance: 78.2
click at [753, 294] on span "'YOUR_API_KEY_HERE'" at bounding box center [725, 299] width 98 height 10
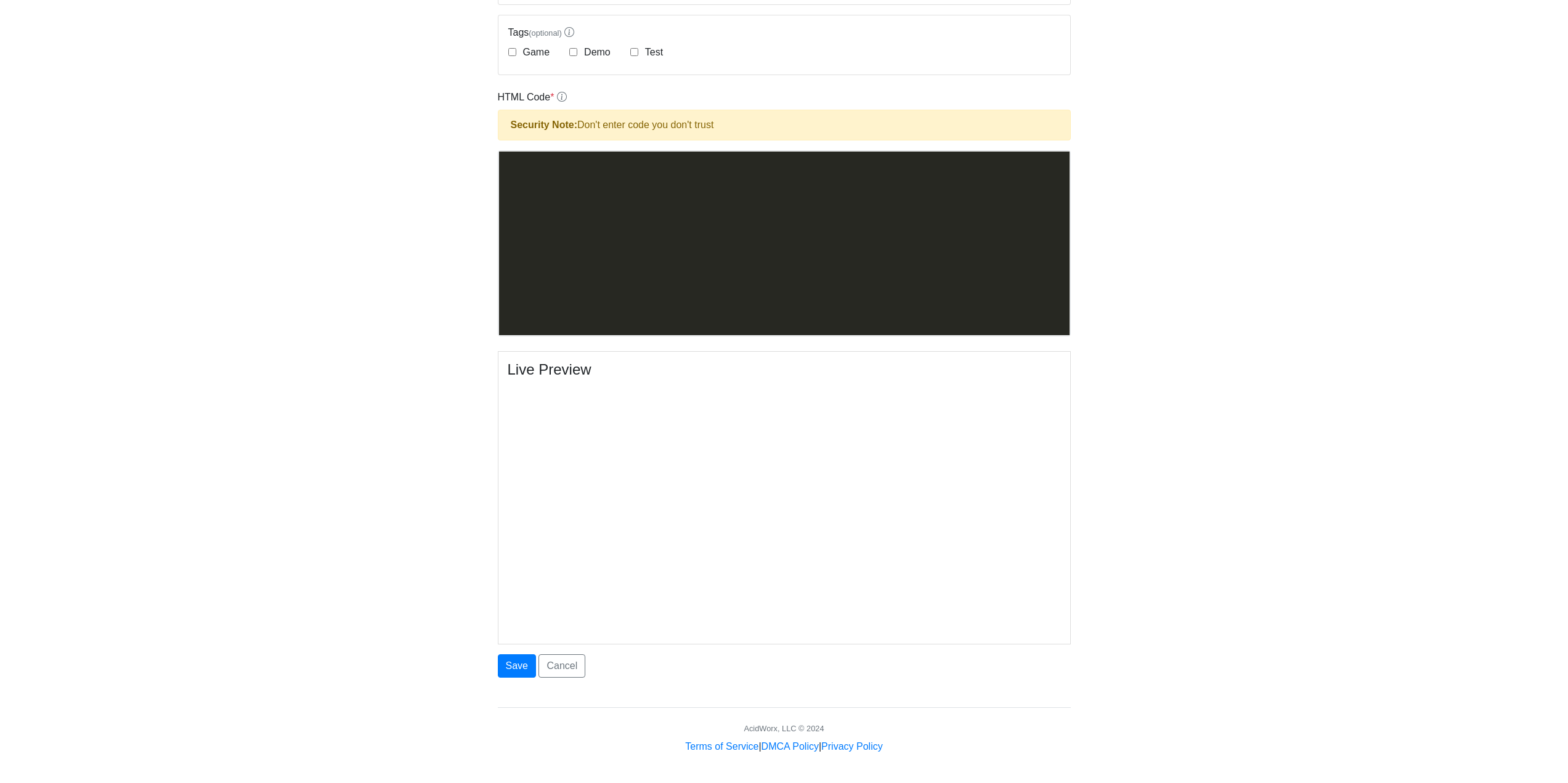
scroll to position [3285, 0]
drag, startPoint x: 718, startPoint y: 219, endPoint x: 820, endPoint y: 128, distance: 136.7
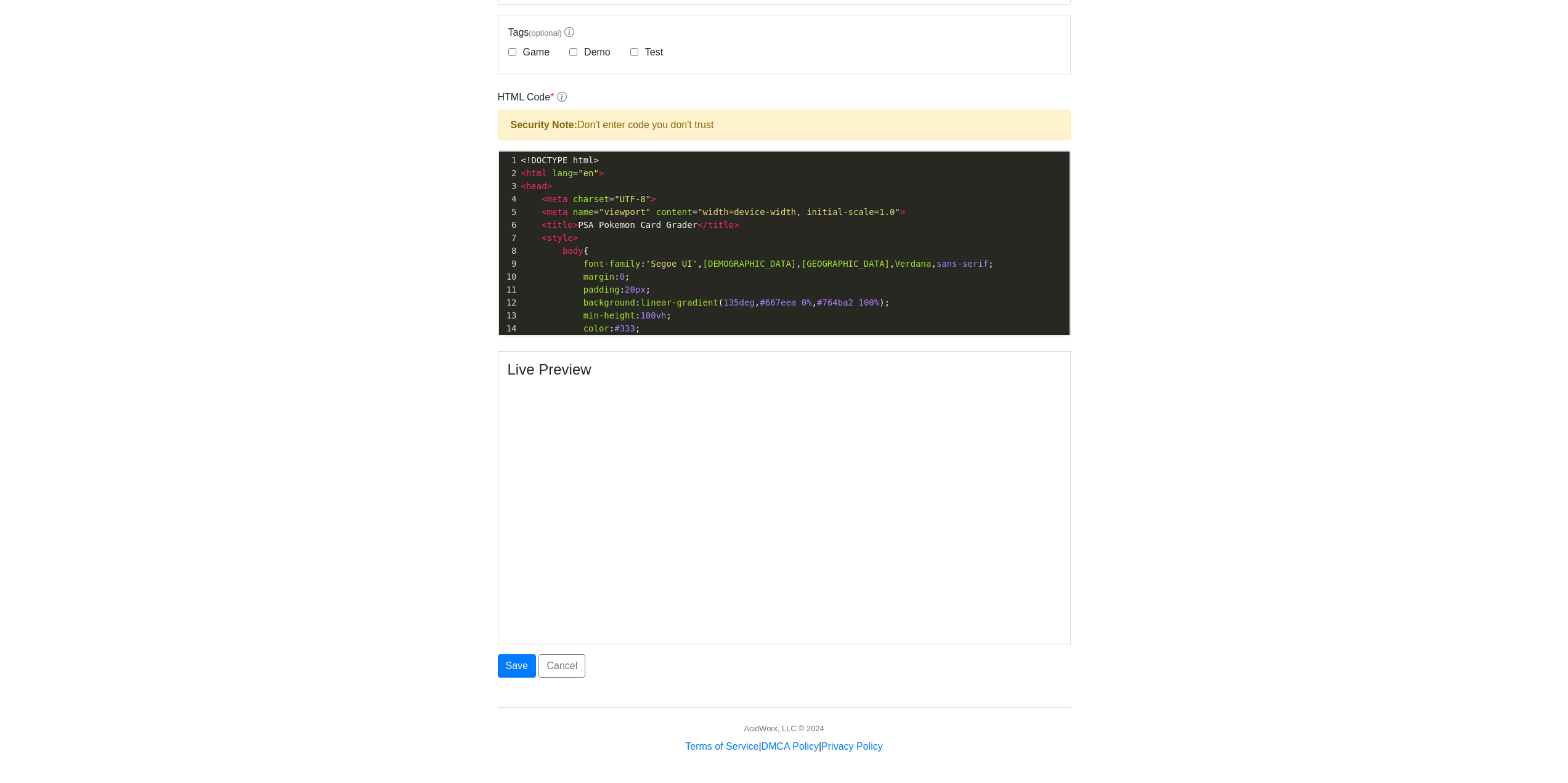
drag, startPoint x: 775, startPoint y: 274, endPoint x: 745, endPoint y: 93, distance: 183.5
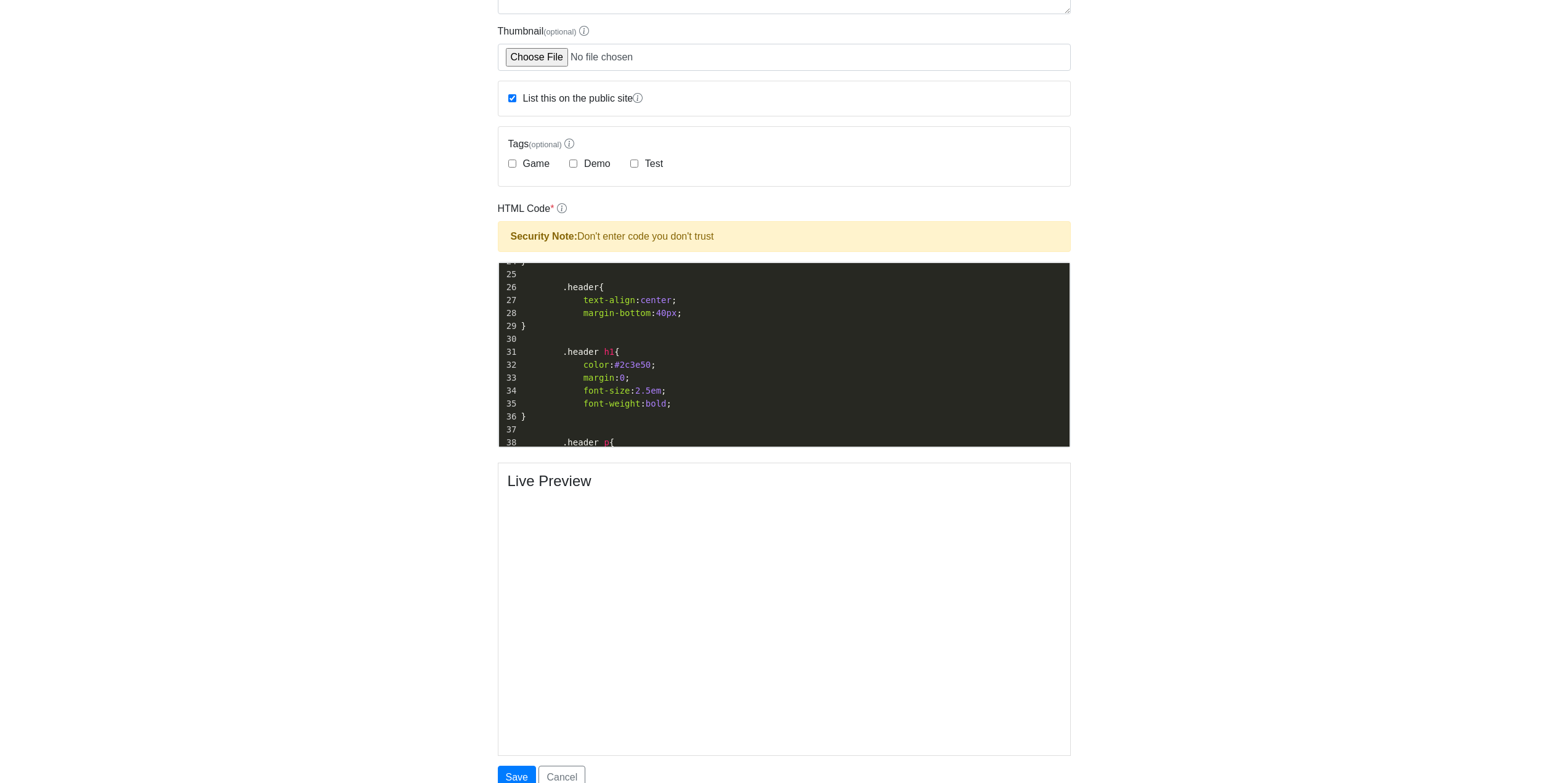
scroll to position [180, 0]
